Goal: Transaction & Acquisition: Register for event/course

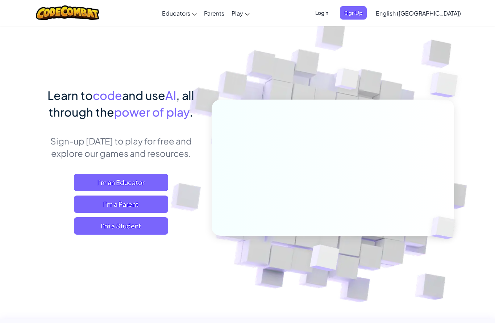
scroll to position [13, 0]
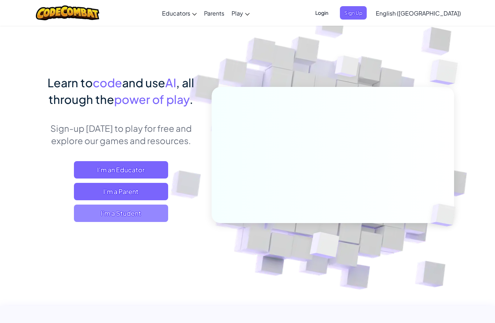
click at [125, 214] on span "I'm a Student" at bounding box center [121, 213] width 94 height 17
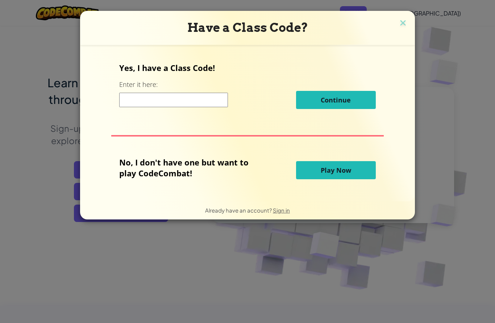
drag, startPoint x: 337, startPoint y: 167, endPoint x: 337, endPoint y: 180, distance: 12.7
click at [337, 167] on button "Play Now" at bounding box center [336, 170] width 80 height 18
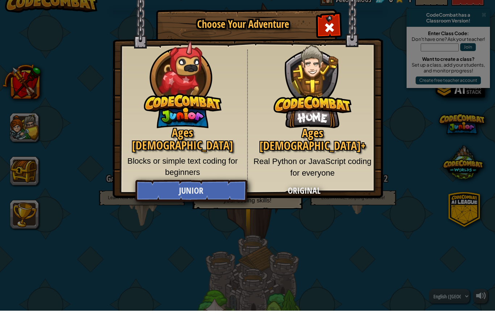
drag, startPoint x: 274, startPoint y: 187, endPoint x: 274, endPoint y: 199, distance: 12.3
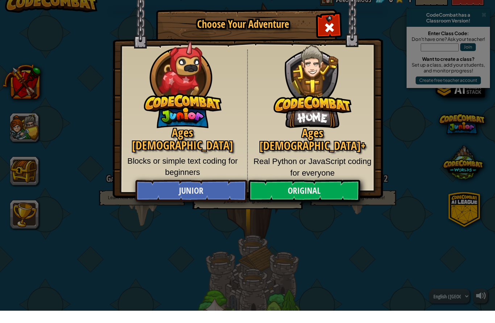
click at [274, 192] on link "Original" at bounding box center [304, 203] width 112 height 22
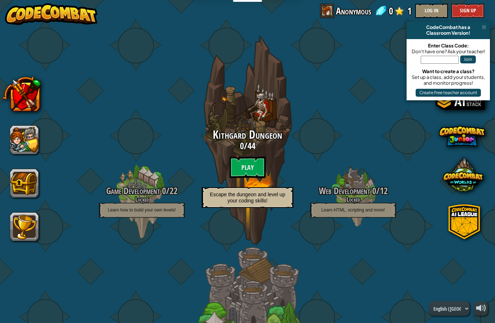
click at [465, 13] on button "Sign Up" at bounding box center [467, 11] width 33 height 14
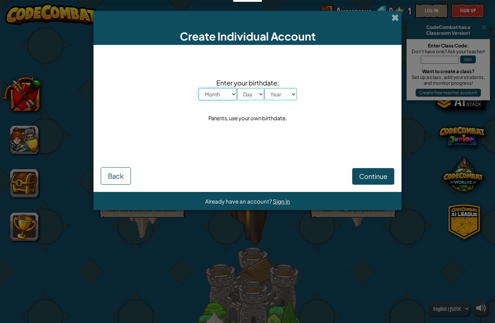
select select "10"
select select "18"
select select "2006"
click at [367, 173] on span "Continue" at bounding box center [373, 176] width 28 height 8
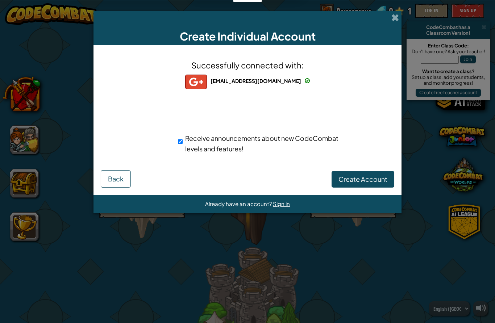
click at [352, 183] on span "Create Account" at bounding box center [362, 179] width 49 height 8
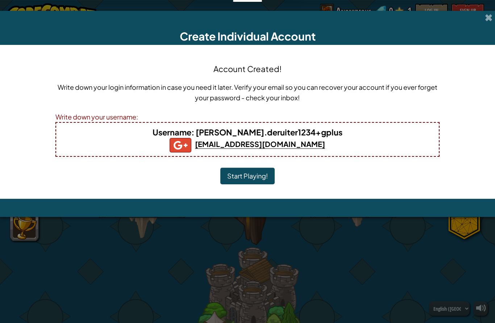
click at [206, 122] on div "Write down your username:" at bounding box center [247, 117] width 384 height 11
